Goal: Task Accomplishment & Management: Manage account settings

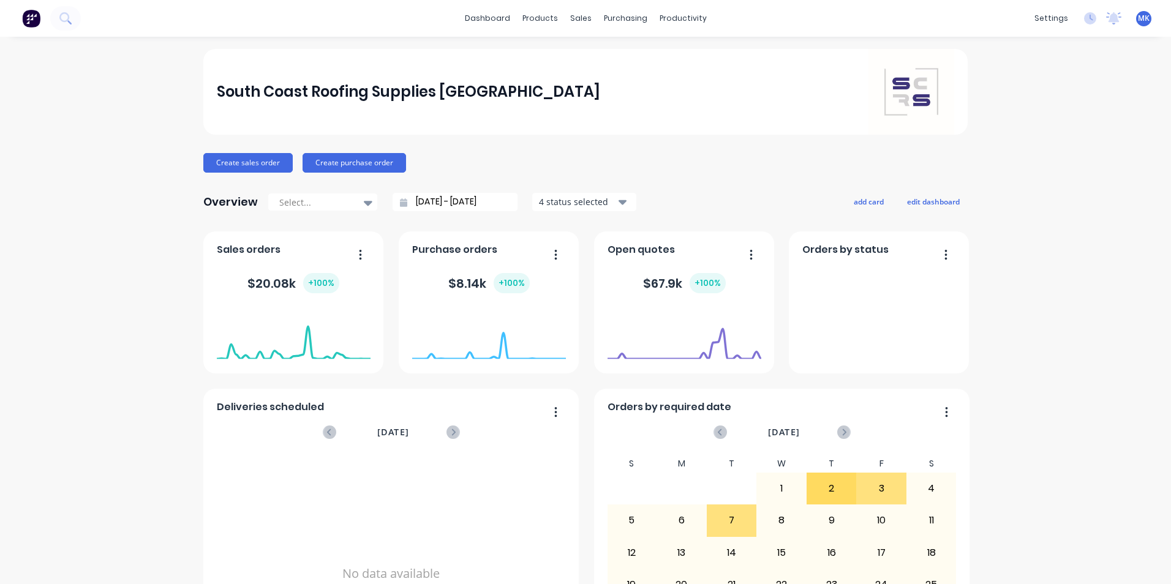
click at [1138, 18] on span "MK" at bounding box center [1144, 18] width 12 height 11
click at [1031, 151] on div "Sign out" at bounding box center [1040, 153] width 33 height 11
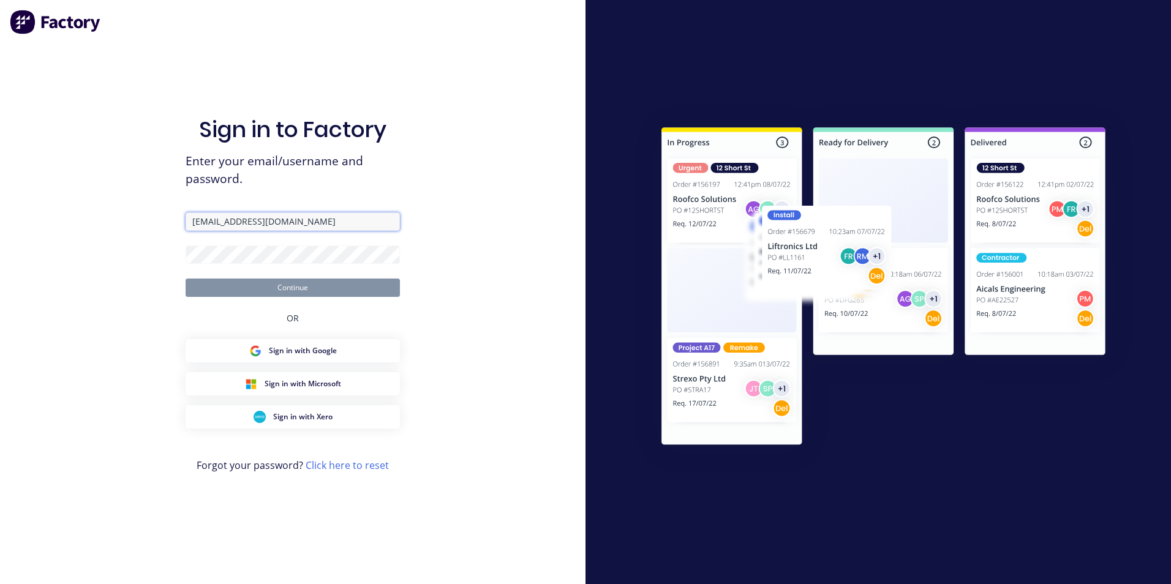
click at [239, 223] on input "Info+shoalhaven@scrs.net.au" at bounding box center [293, 222] width 214 height 18
type input "Mariah@scrs.net.au"
click at [244, 291] on button "Continue" at bounding box center [293, 288] width 214 height 18
